Goal: Task Accomplishment & Management: Use online tool/utility

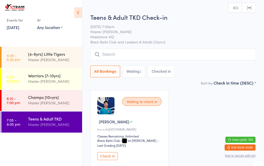
click at [189, 58] on input "search" at bounding box center [173, 55] width 166 height 12
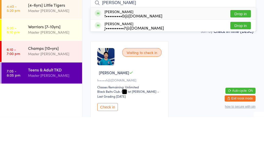
type input "[PERSON_NAME]"
click at [166, 57] on div "[PERSON_NAME] t•••••••••0@[DOMAIN_NAME] Drop in" at bounding box center [173, 63] width 165 height 12
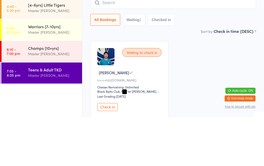
scroll to position [44, 0]
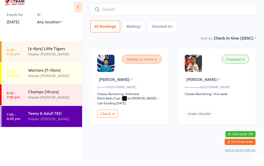
click at [204, 9] on input "search" at bounding box center [173, 15] width 166 height 12
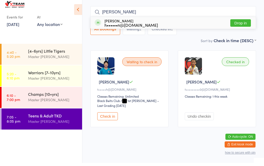
type input "[PERSON_NAME]"
click at [241, 22] on button "Drop in" at bounding box center [240, 25] width 21 height 7
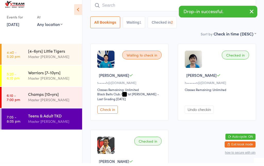
scroll to position [47, 0]
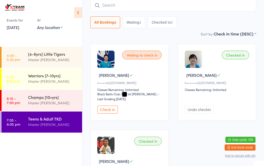
click at [102, 6] on input "search" at bounding box center [173, 5] width 166 height 12
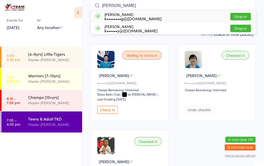
type input "[PERSON_NAME]"
click at [243, 14] on button "Drop in" at bounding box center [240, 16] width 21 height 7
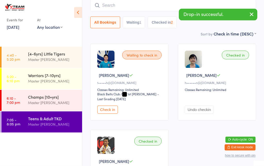
scroll to position [47, 0]
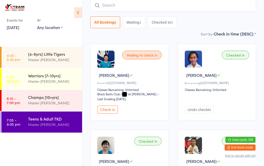
click at [24, 103] on link "6:10 - 7:00 pm Champs [10+yrs] Master [PERSON_NAME]" at bounding box center [42, 100] width 81 height 21
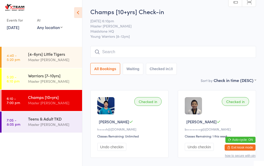
click at [31, 123] on div "Master [PERSON_NAME]" at bounding box center [53, 125] width 50 height 6
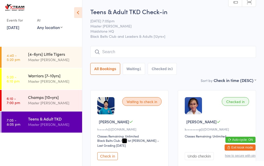
click at [225, 57] on input "search" at bounding box center [173, 52] width 166 height 12
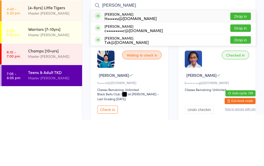
type input "[PERSON_NAME]"
click at [244, 59] on button "Drop in" at bounding box center [240, 62] width 21 height 7
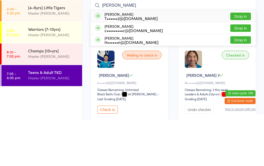
type input "[PERSON_NAME]"
click at [240, 59] on button "Drop in" at bounding box center [240, 62] width 21 height 7
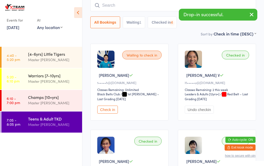
click at [163, 5] on input "search" at bounding box center [173, 5] width 166 height 12
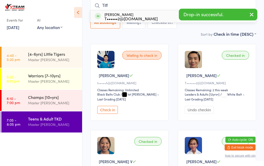
type input "Tiff"
click at [143, 21] on div "T••••••2@[DOMAIN_NAME]" at bounding box center [131, 18] width 53 height 4
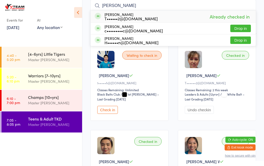
click at [185, 57] on img at bounding box center [193, 59] width 17 height 17
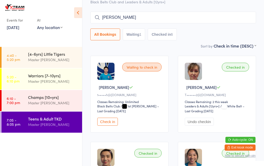
scroll to position [0, 0]
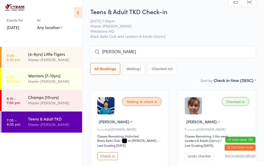
click at [101, 53] on input "[PERSON_NAME]" at bounding box center [173, 52] width 166 height 12
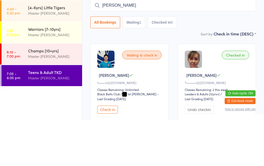
click at [229, 46] on input "[PERSON_NAME]" at bounding box center [173, 52] width 166 height 12
type input "M"
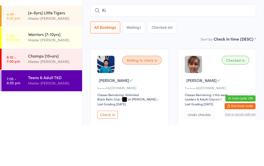
type input "K"
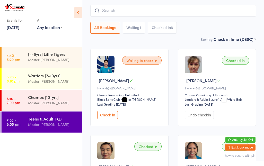
click at [45, 119] on div "Teens & Adult TKD" at bounding box center [53, 119] width 50 height 6
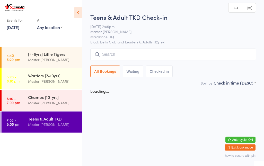
scroll to position [0, 0]
click at [165, 51] on input "search" at bounding box center [173, 55] width 166 height 12
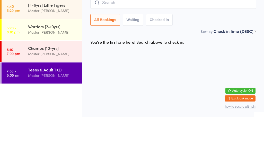
click at [195, 86] on div "You're the first one here! Search above to check in." at bounding box center [173, 91] width 175 height 11
click at [65, 94] on ul "4:40 - 5:20 pm [4-6yrs] Little Tigers Master [PERSON_NAME] 5:20 - 6:10 pm Warri…" at bounding box center [41, 106] width 82 height 119
click at [57, 95] on ul "4:40 - 5:20 pm [4-6yrs] Little Tigers Master [PERSON_NAME] 5:20 - 6:10 pm Warri…" at bounding box center [41, 106] width 82 height 119
click at [45, 99] on ul "4:40 - 5:20 pm [4-6yrs] Little Tigers Master [PERSON_NAME] 5:20 - 6:10 pm Warri…" at bounding box center [41, 106] width 82 height 119
click at [146, 46] on input "search" at bounding box center [173, 52] width 166 height 12
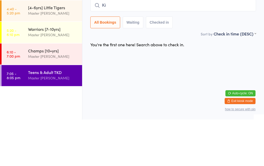
type input "Ki"
click at [133, 63] on button "Waiting" at bounding box center [133, 69] width 21 height 12
select select "0"
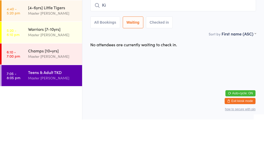
click at [162, 46] on input "Ki" at bounding box center [173, 52] width 166 height 12
type input "K"
click at [53, 102] on ul "4:40 - 5:20 pm [4-6yrs] Little Tigers Master [PERSON_NAME] 5:20 - 6:10 pm Warri…" at bounding box center [41, 106] width 82 height 119
click at [52, 97] on ul "4:40 - 5:20 pm [4-6yrs] Little Tigers Master [PERSON_NAME] 5:20 - 6:10 pm Warri…" at bounding box center [41, 106] width 82 height 119
click at [27, 103] on ul "4:40 - 5:20 pm [4-6yrs] Little Tigers Master [PERSON_NAME] 5:20 - 6:10 pm Warri…" at bounding box center [41, 106] width 82 height 119
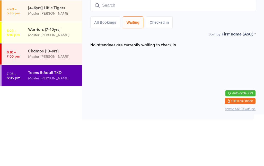
click at [24, 118] on ul "4:40 - 5:20 pm [4-6yrs] Little Tigers Master [PERSON_NAME] 5:20 - 6:10 pm Warri…" at bounding box center [41, 106] width 82 height 119
click at [43, 102] on ul "4:40 - 5:20 pm [4-6yrs] Little Tigers Master [PERSON_NAME] 5:20 - 6:10 pm Warri…" at bounding box center [41, 106] width 82 height 119
click at [29, 121] on div "Teens & Adult TKD" at bounding box center [53, 119] width 50 height 6
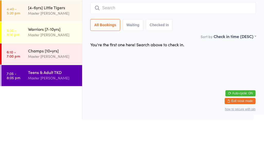
click at [58, 125] on div "Master [PERSON_NAME]" at bounding box center [53, 125] width 50 height 6
click at [138, 56] on input "search" at bounding box center [173, 55] width 166 height 12
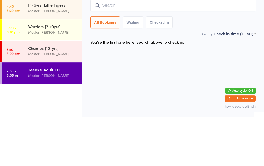
click at [175, 88] on div "You're the first one here! Search above to check in." at bounding box center [137, 91] width 94 height 6
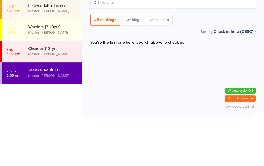
click at [130, 55] on input "search" at bounding box center [173, 52] width 166 height 12
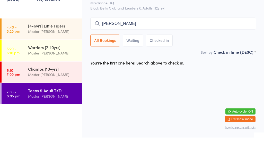
type input "[PERSON_NAME]"
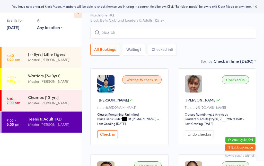
click at [149, 32] on input "search" at bounding box center [173, 33] width 166 height 12
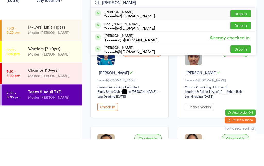
type input "[PERSON_NAME]"
click at [186, 35] on div "Kim Dinh t•••••h@optusnet.com.au Drop in" at bounding box center [173, 41] width 165 height 12
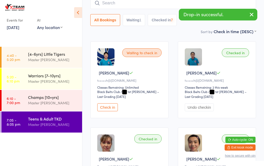
click at [136, 5] on input "search" at bounding box center [173, 3] width 166 height 12
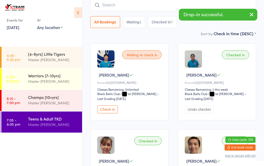
scroll to position [46, 0]
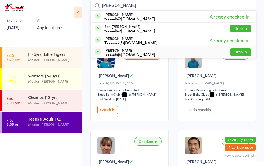
type input "[PERSON_NAME]"
click at [135, 52] on div "t•••••h@optusnet.com.au" at bounding box center [130, 54] width 51 height 4
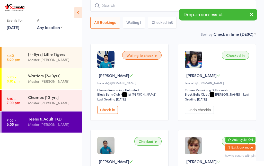
click at [139, 23] on button "Waiting 1" at bounding box center [134, 23] width 23 height 12
select select "0"
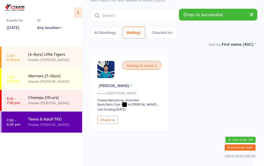
scroll to position [36, 0]
click at [112, 124] on button "Check in" at bounding box center [107, 120] width 21 height 8
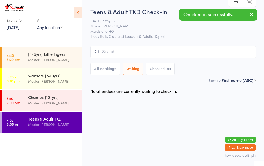
click at [122, 52] on input "search" at bounding box center [173, 52] width 166 height 12
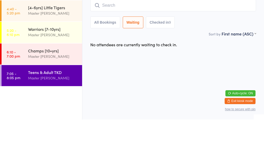
click at [196, 86] on div "No attendees are currently waiting to check in." at bounding box center [173, 91] width 175 height 11
click at [212, 46] on input "search" at bounding box center [173, 52] width 166 height 12
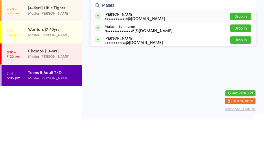
type input "Malaki"
click at [248, 57] on div "Malaki Kamupala k••••••••••e@hotmail.com Drop in" at bounding box center [173, 63] width 165 height 12
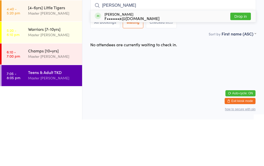
type input "Matthew"
click at [121, 63] on div "F•••••••x@[DOMAIN_NAME]" at bounding box center [132, 65] width 55 height 4
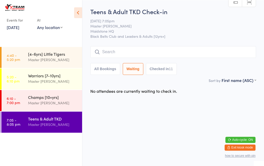
click at [130, 50] on input "search" at bounding box center [173, 52] width 166 height 12
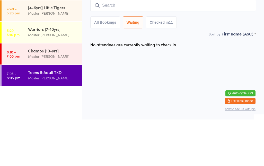
click at [124, 46] on input "search" at bounding box center [173, 52] width 166 height 12
click at [125, 46] on input "search" at bounding box center [173, 52] width 166 height 12
click at [139, 46] on input "search" at bounding box center [173, 52] width 166 height 12
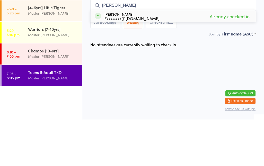
type input "Matthew"
click at [128, 63] on div "F•••••••x@[DOMAIN_NAME]" at bounding box center [132, 65] width 55 height 4
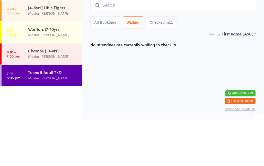
click at [107, 54] on input "search" at bounding box center [173, 52] width 166 height 12
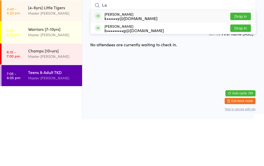
type input "L"
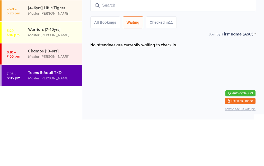
click at [141, 55] on html "You have now entered Kiosk Mode. Members will be able to check themselves in us…" at bounding box center [132, 83] width 264 height 166
click at [124, 46] on input "search" at bounding box center [173, 52] width 166 height 12
click at [56, 95] on div "Champs [10+yrs]" at bounding box center [53, 98] width 50 height 6
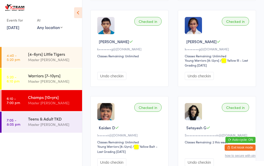
scroll to position [243, 0]
